Goal: Task Accomplishment & Management: Manage account settings

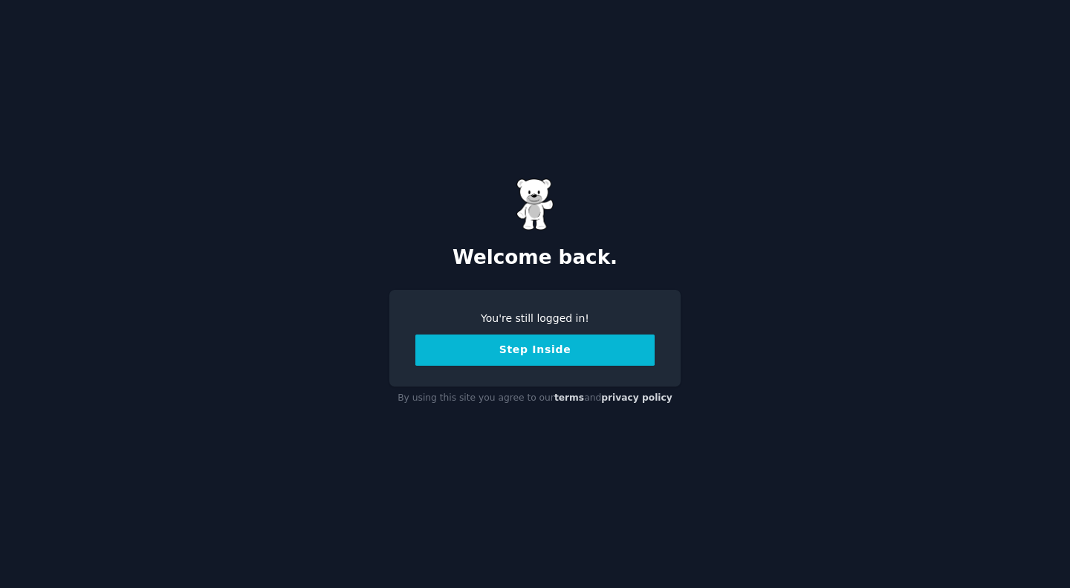
click at [580, 355] on button "Step Inside" at bounding box center [534, 349] width 239 height 31
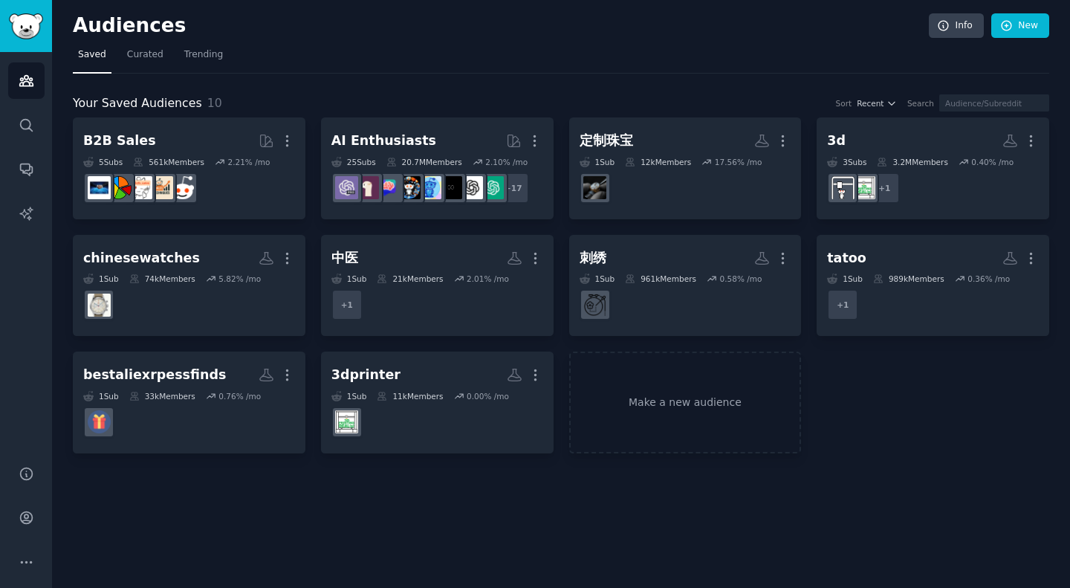
click at [673, 45] on nav "Saved Curated Trending" at bounding box center [561, 58] width 977 height 30
click at [25, 85] on icon "Sidebar" at bounding box center [25, 81] width 13 height 10
click at [144, 62] on link "Curated" at bounding box center [145, 58] width 47 height 30
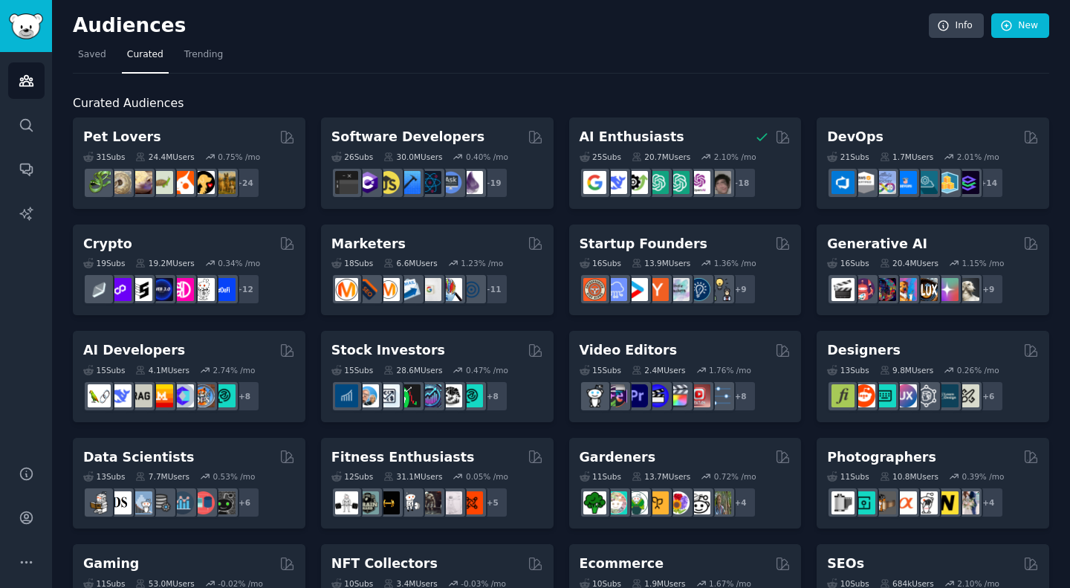
click at [474, 40] on div "Audiences Info New" at bounding box center [561, 28] width 977 height 30
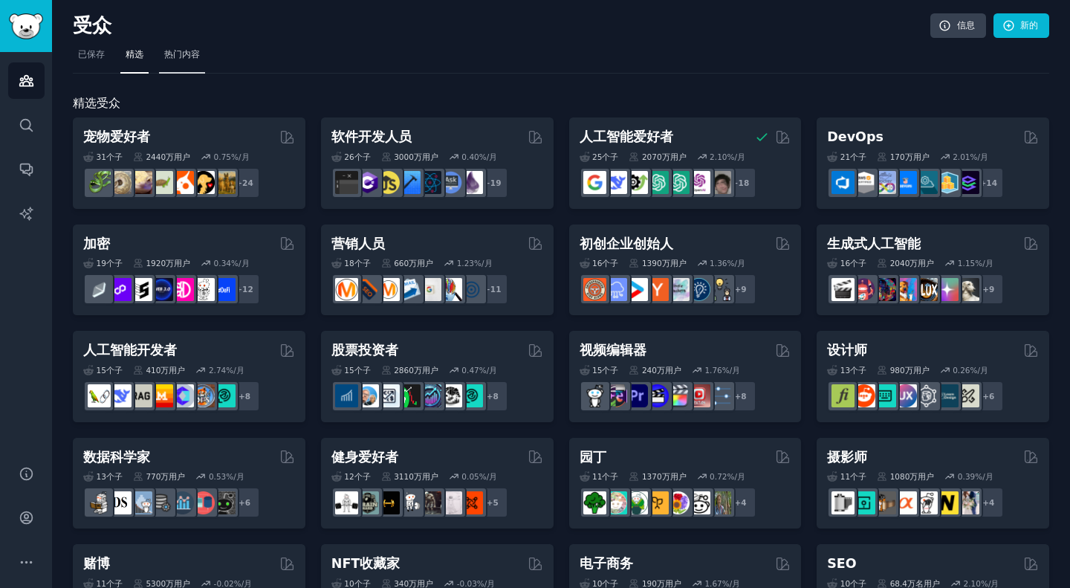
click at [190, 56] on font "热门内容" at bounding box center [182, 54] width 36 height 10
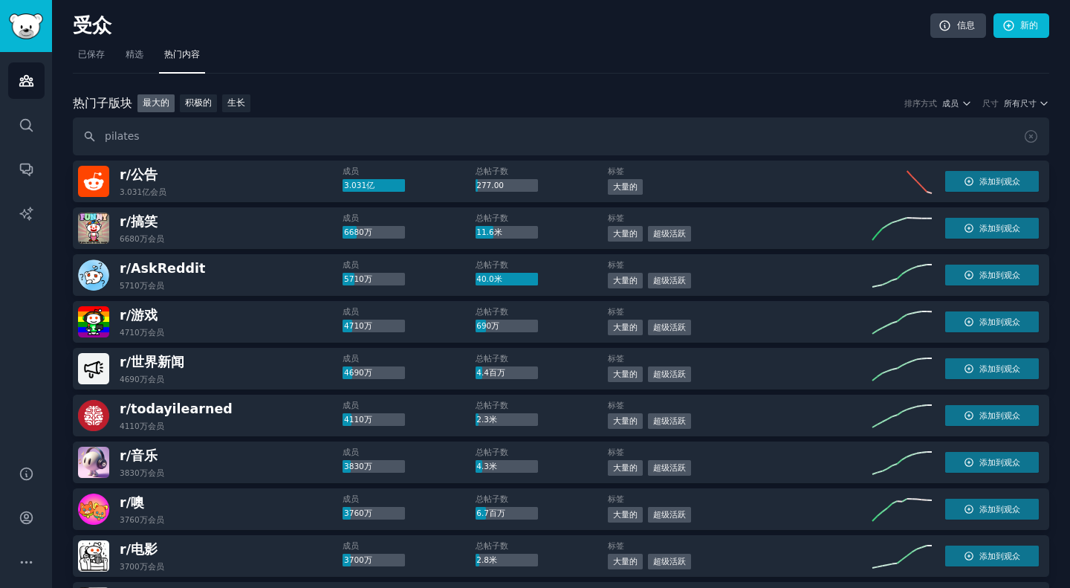
type input "pilates"
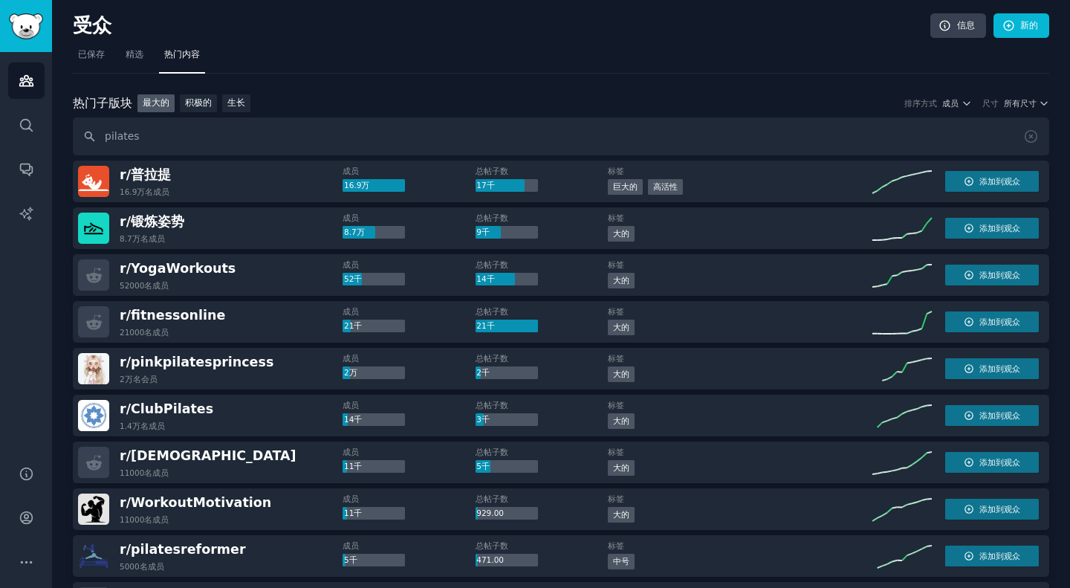
click at [226, 181] on div "r/ [PERSON_NAME]拉提 16.9万名 成员" at bounding box center [210, 181] width 265 height 31
click at [1007, 183] on font "添加到观众" at bounding box center [1000, 181] width 41 height 9
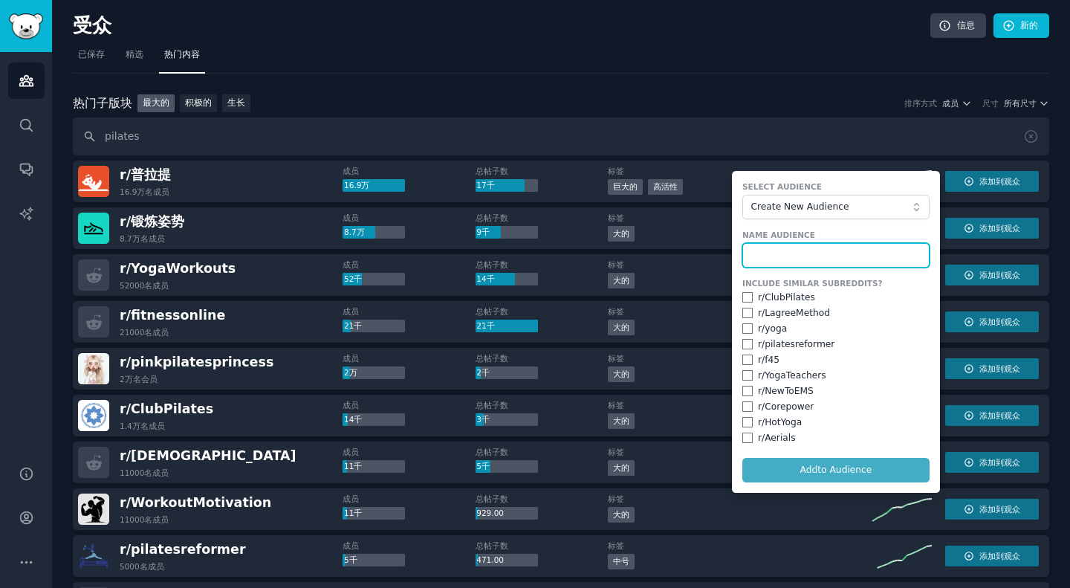
click at [848, 256] on input "text" at bounding box center [835, 255] width 187 height 25
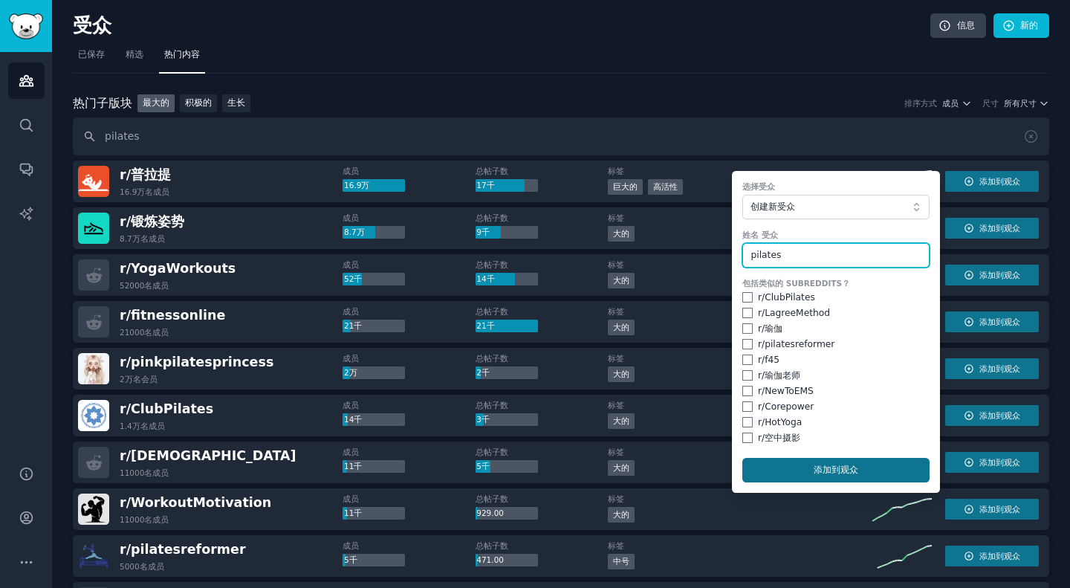
type input "pilates"
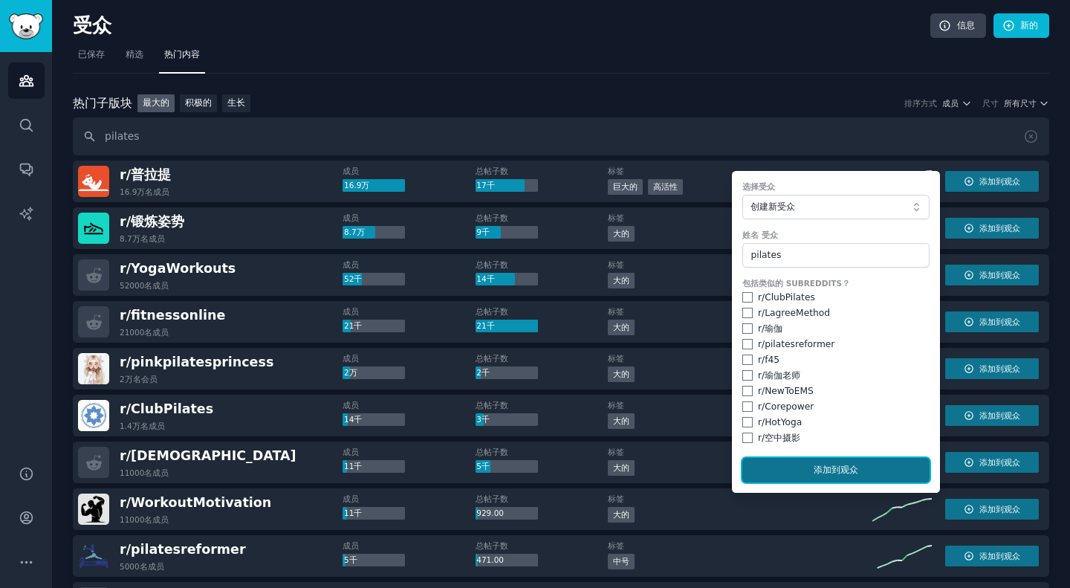
click at [814, 478] on button "添加 到观众" at bounding box center [835, 470] width 187 height 25
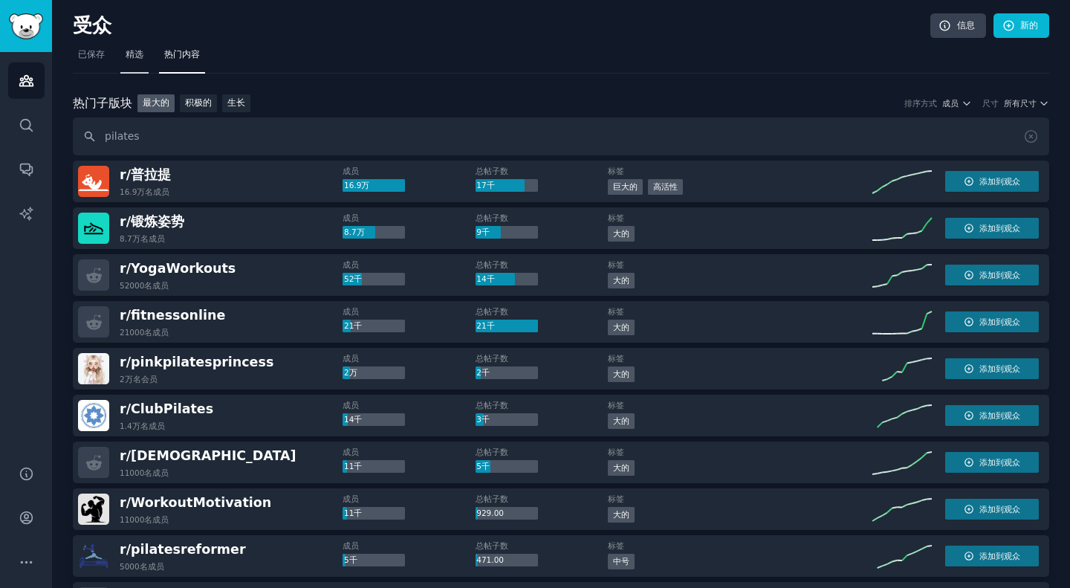
click at [135, 55] on font "精选" at bounding box center [135, 54] width 18 height 10
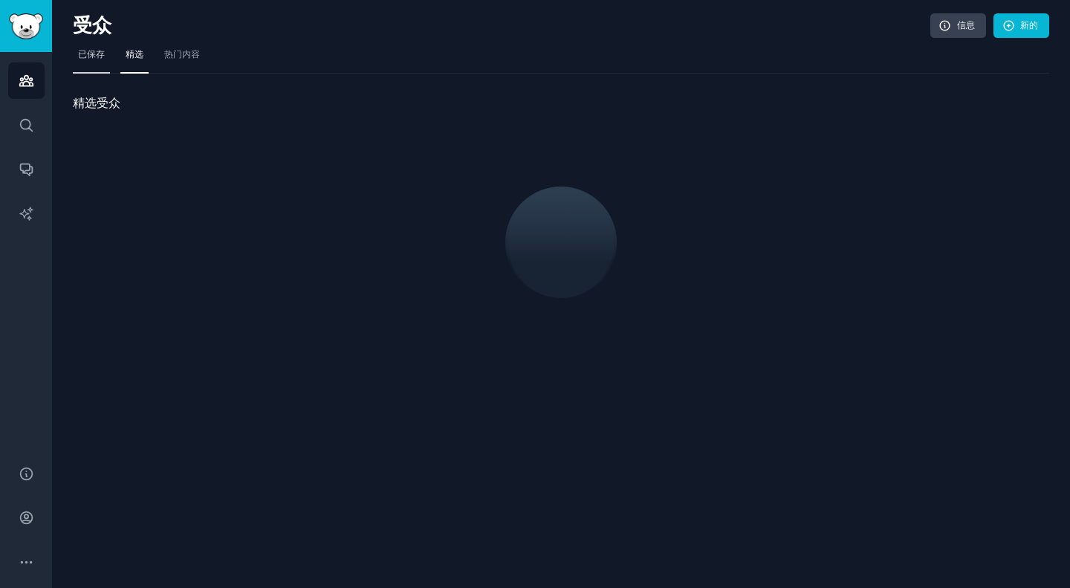
click at [91, 56] on font "已保存" at bounding box center [91, 54] width 27 height 10
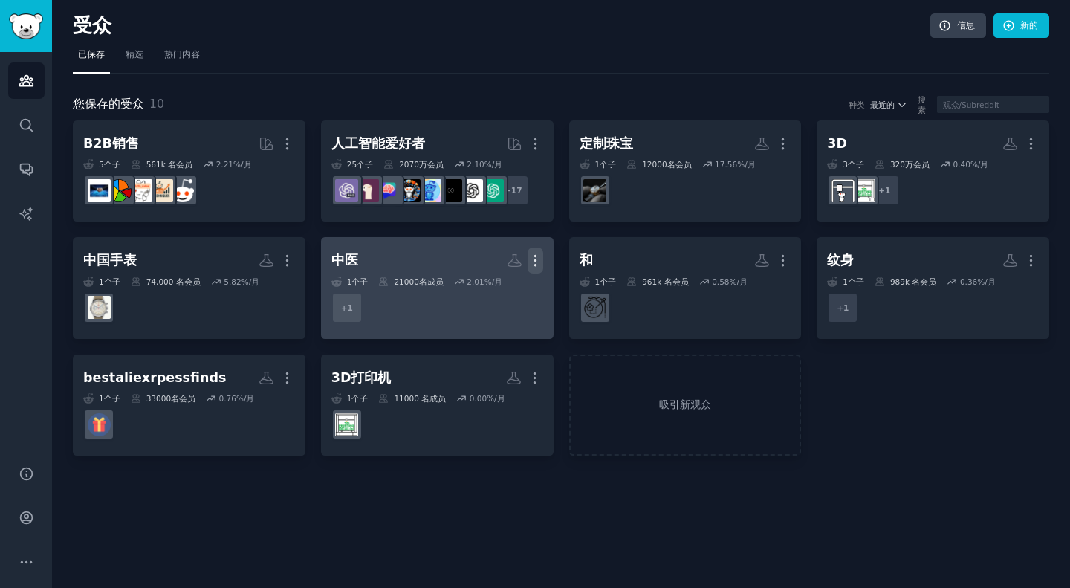
click at [534, 256] on icon "button" at bounding box center [534, 261] width 1 height 10
click at [476, 300] on div "Delete" at bounding box center [484, 291] width 71 height 31
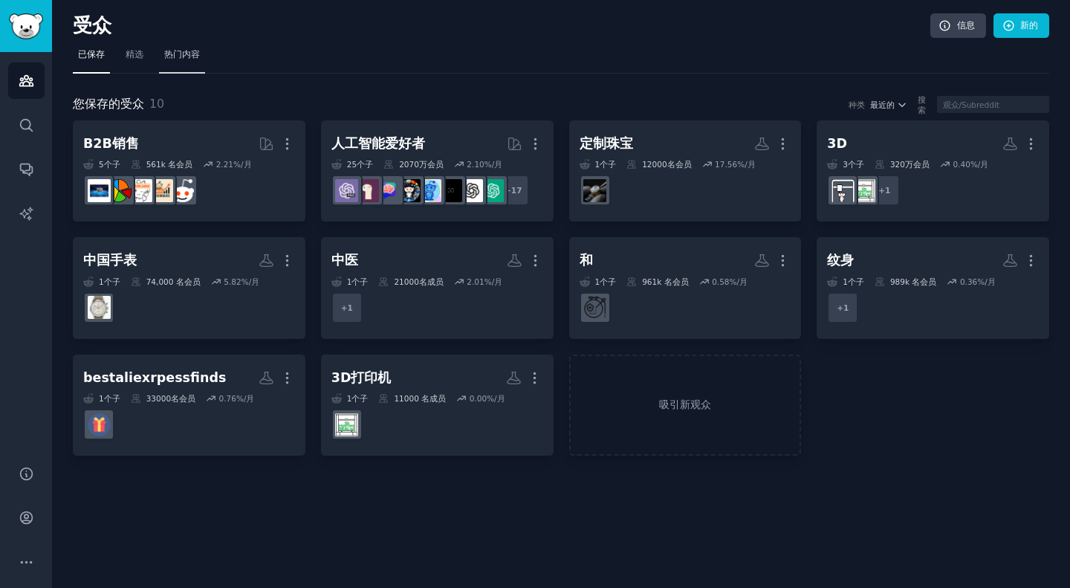
click at [196, 55] on font "热门内容" at bounding box center [182, 54] width 36 height 10
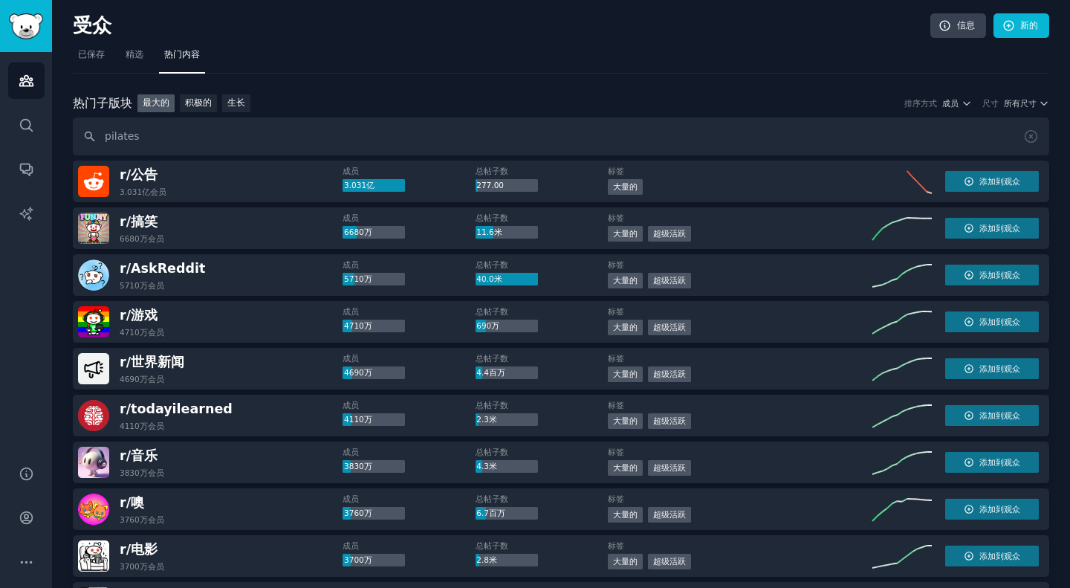
click at [632, 147] on input "pilates" at bounding box center [561, 136] width 977 height 38
type input "pilates"
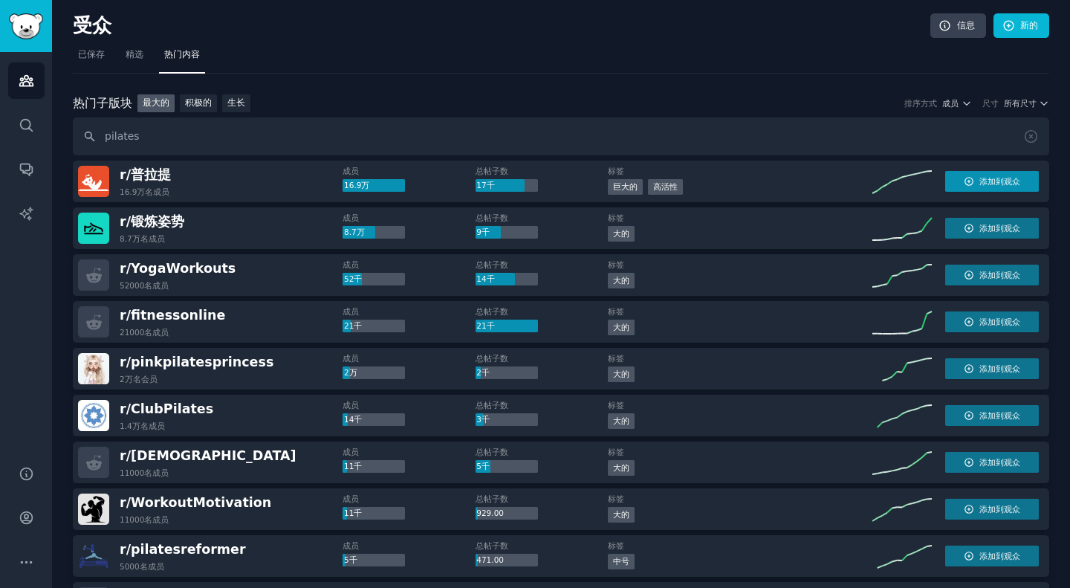
click at [989, 186] on span "添加到观众" at bounding box center [1000, 181] width 41 height 10
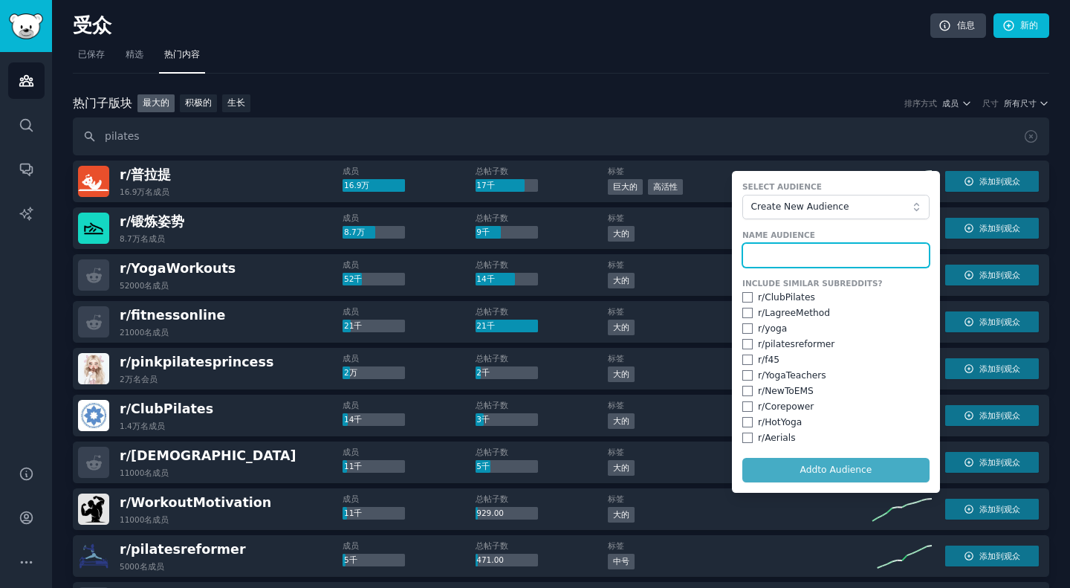
click at [824, 249] on input "text" at bounding box center [835, 255] width 187 height 25
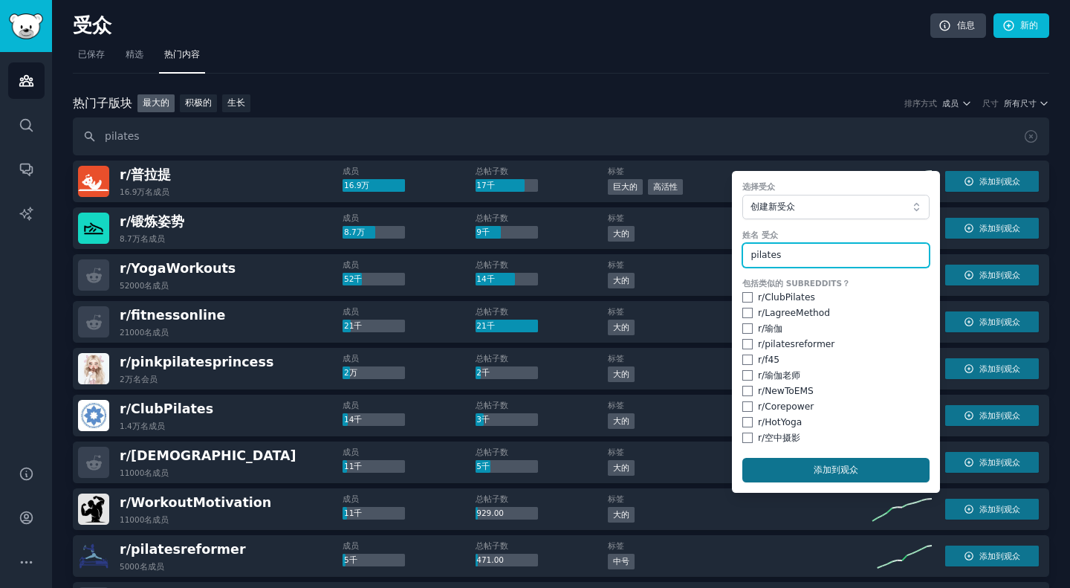
type input "pilates"
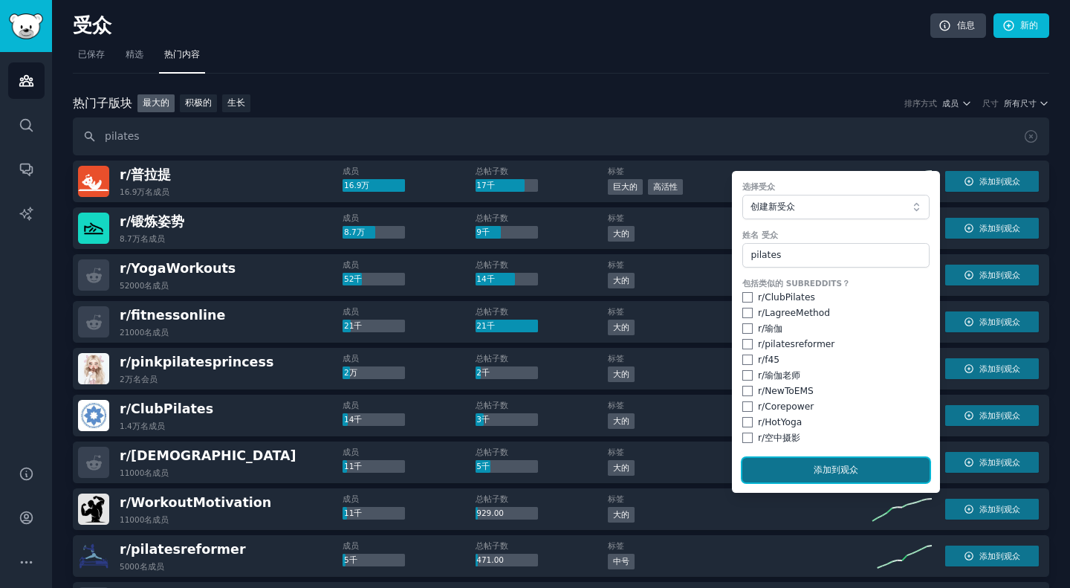
click at [832, 465] on font "到观众" at bounding box center [845, 470] width 27 height 10
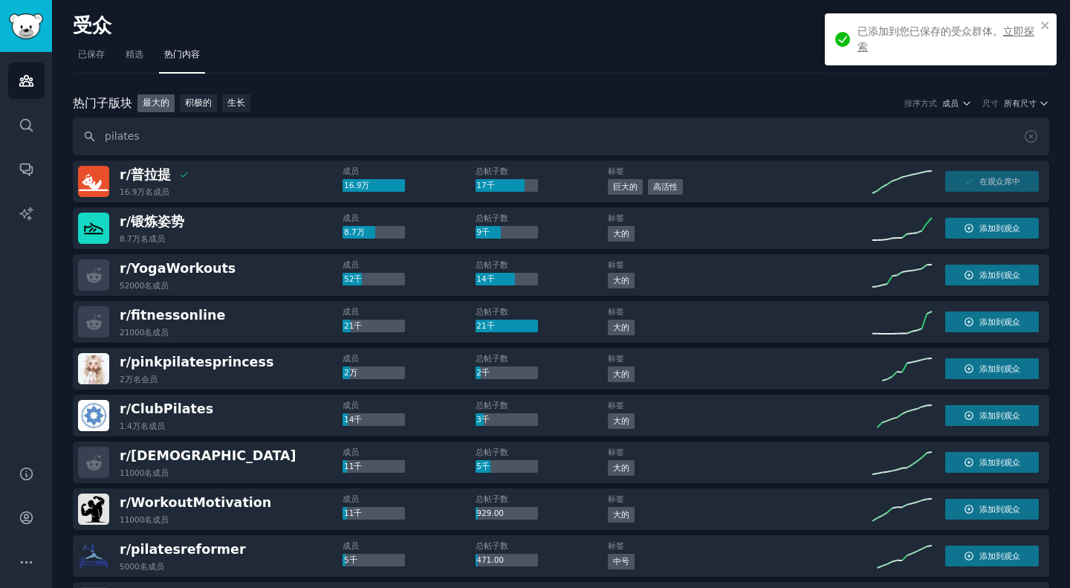
click at [1019, 29] on font "立即探索" at bounding box center [946, 38] width 177 height 27
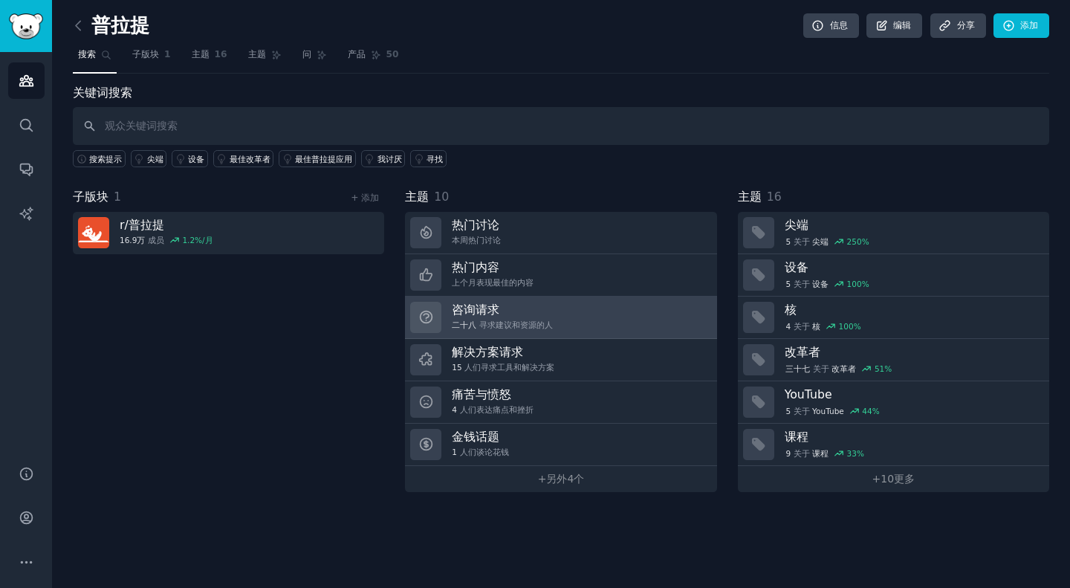
click at [564, 326] on link "咨询请求 二十八 寻求建议和资源的人" at bounding box center [560, 318] width 311 height 42
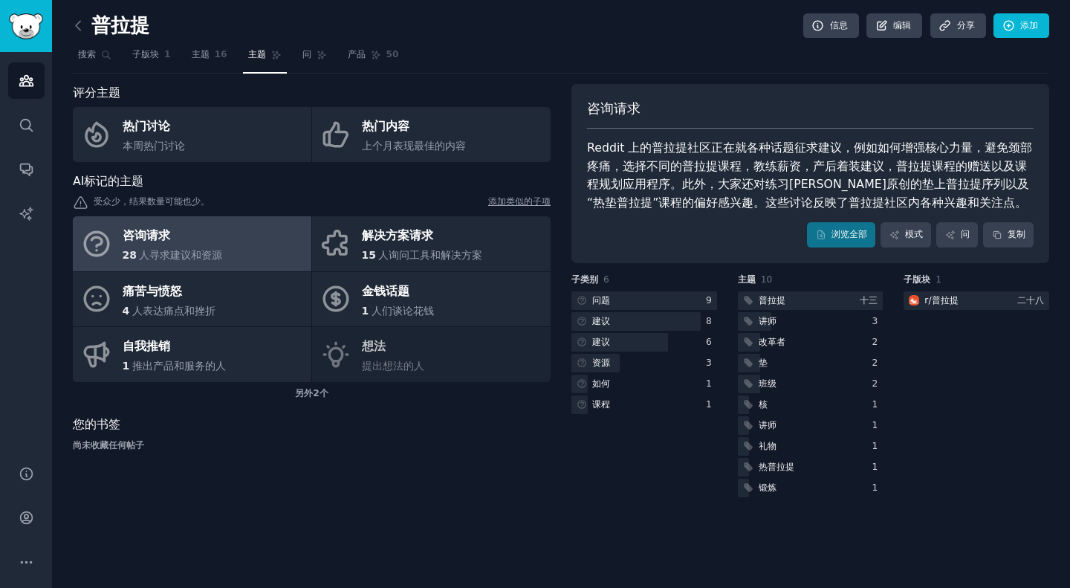
click at [748, 195] on div "Reddit 上的普拉提社区正在就各种话题征求建议，例如如何增强核心力量，避免颈部疼痛，选择不同的普拉提课程，教练薪资，产后着装建议，普拉提课程的赠送以及课程…" at bounding box center [810, 175] width 447 height 73
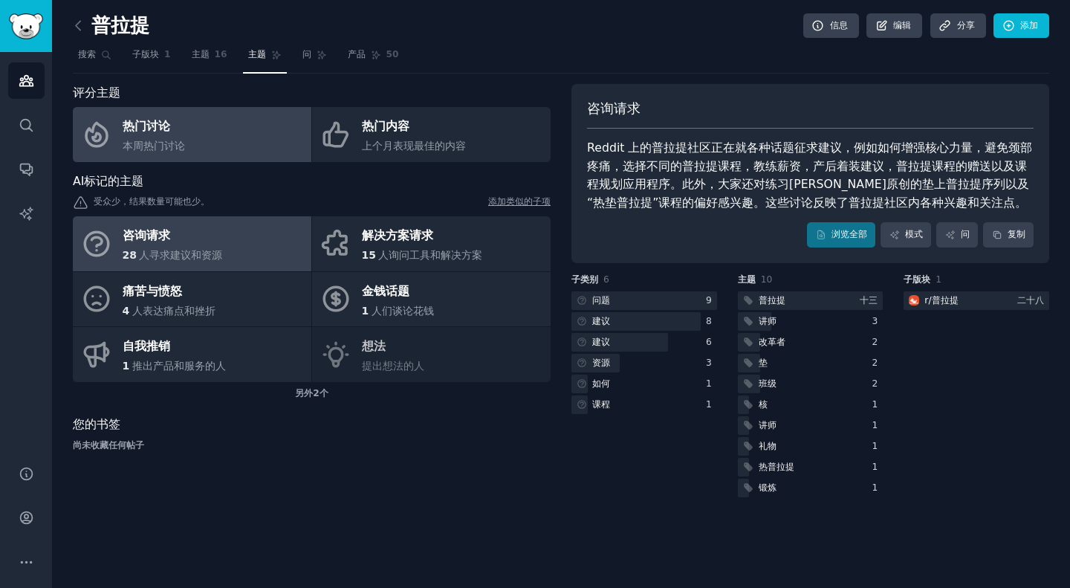
click at [232, 135] on link "热门讨论 本周热门讨论" at bounding box center [192, 134] width 239 height 55
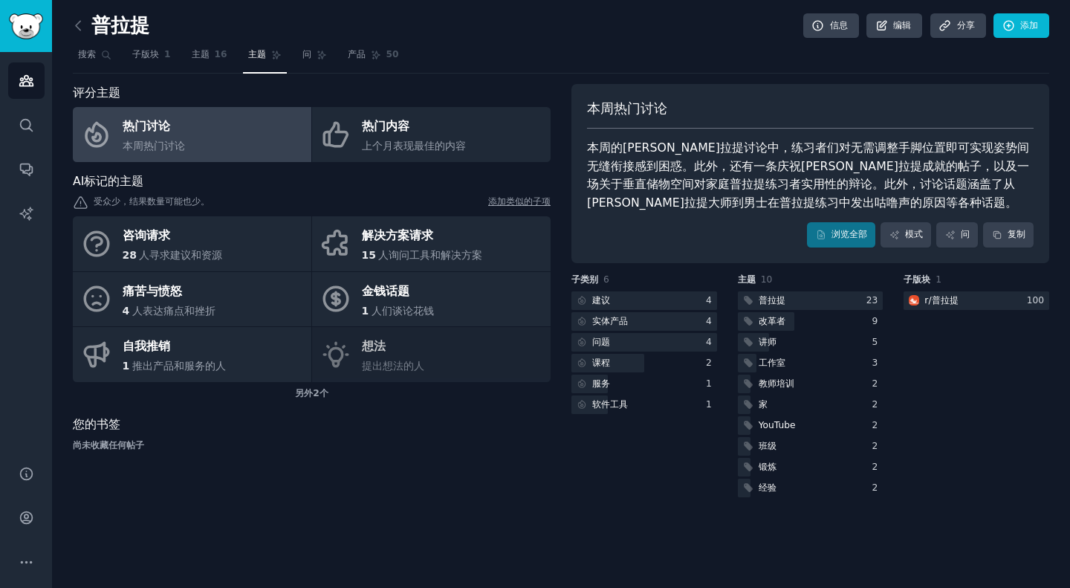
click at [606, 65] on nav "搜索 子版块 1 主题 16 主题 问 产品 50" at bounding box center [561, 58] width 977 height 30
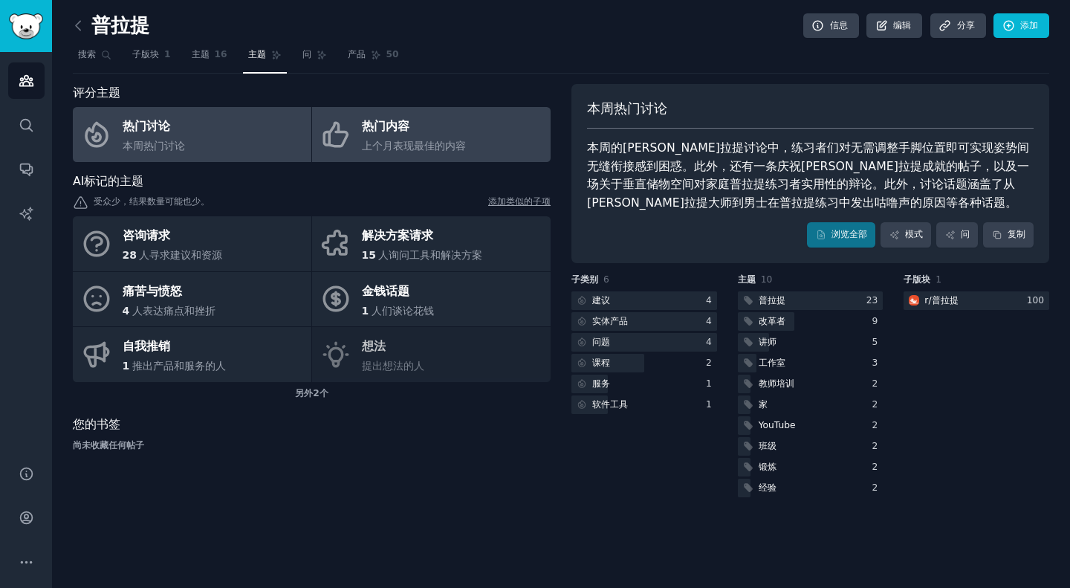
click at [386, 131] on font "热门内容" at bounding box center [386, 126] width 48 height 14
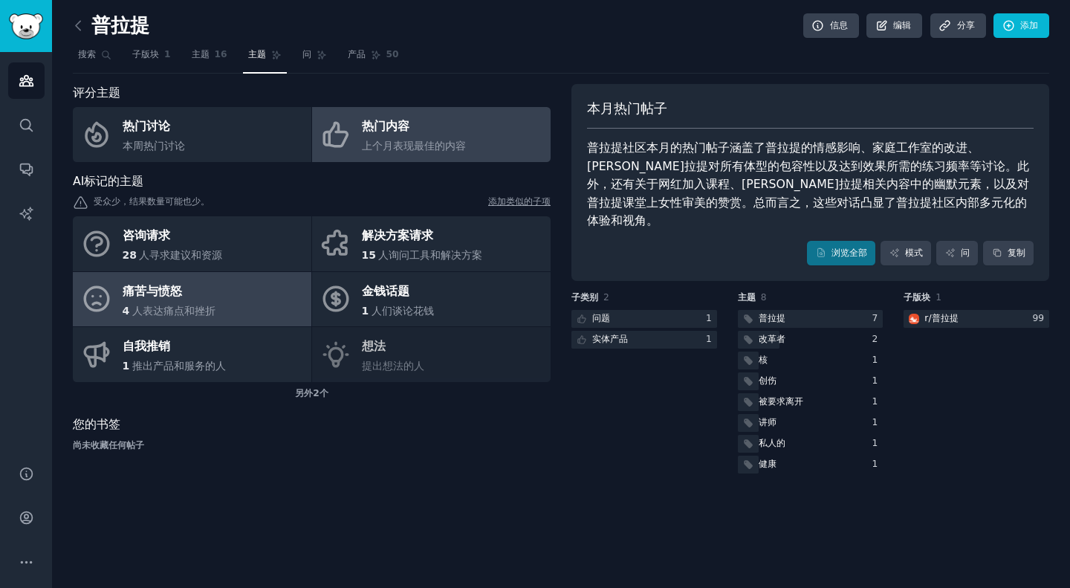
click at [263, 293] on link "痛苦与愤怒 4 人表达痛点和挫折" at bounding box center [192, 299] width 239 height 55
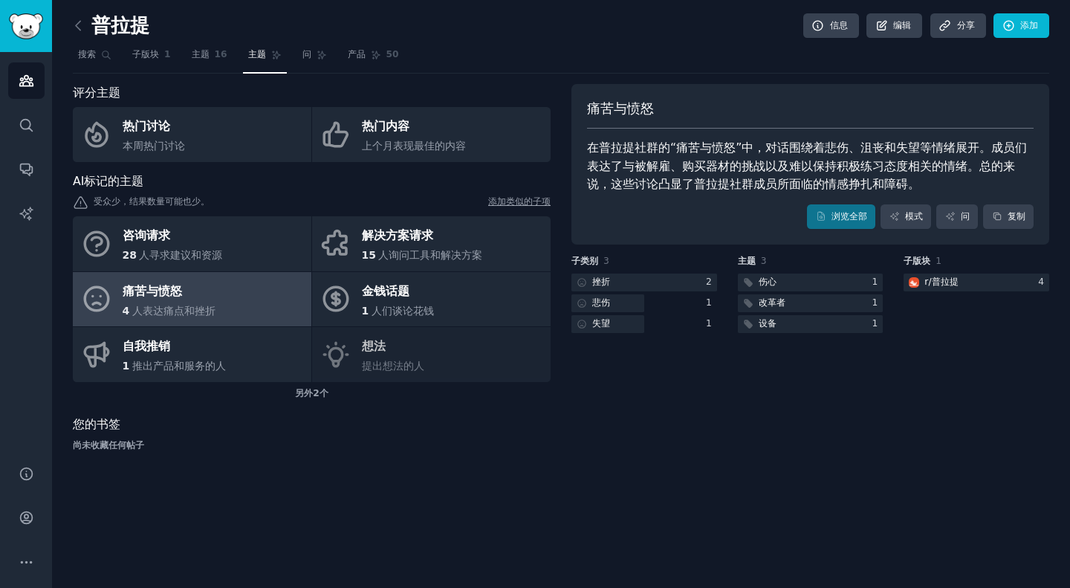
click at [649, 61] on nav "搜索 子版块 1 主题 16 主题 问 产品 50" at bounding box center [561, 58] width 977 height 30
click at [682, 53] on nav "搜索 子版块 1 主题 16 主题 问 产品 50" at bounding box center [561, 58] width 977 height 30
